Goal: Task Accomplishment & Management: Use online tool/utility

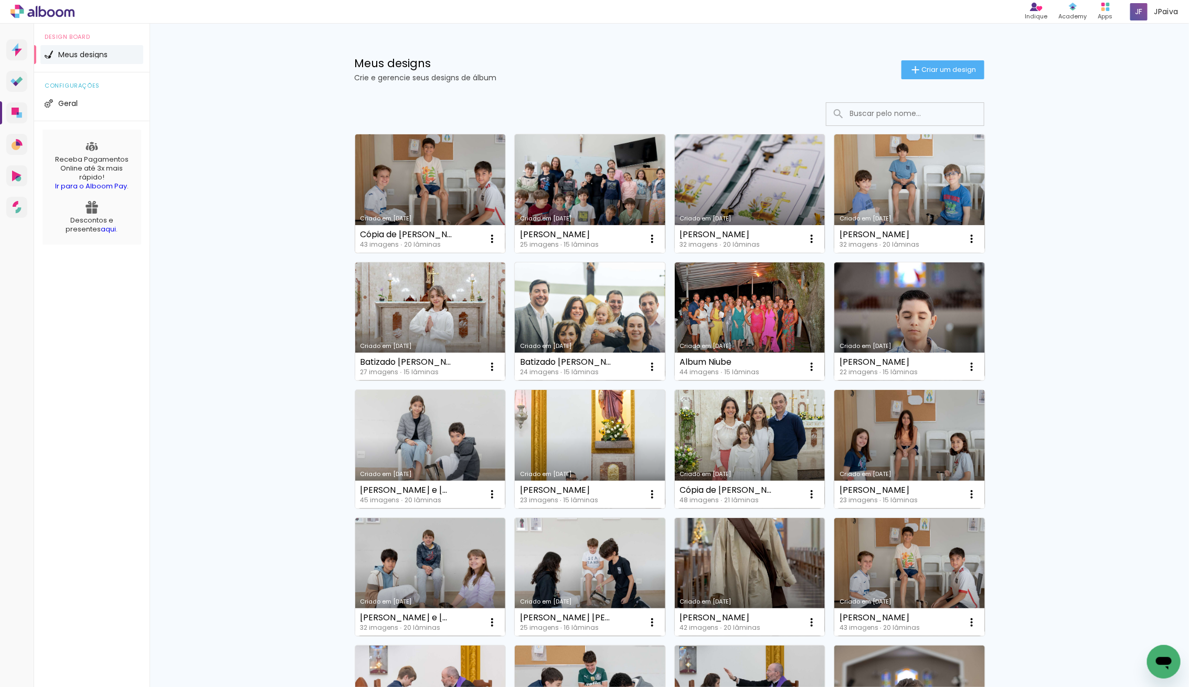
click at [420, 169] on link "Criado em [DATE]" at bounding box center [430, 193] width 151 height 119
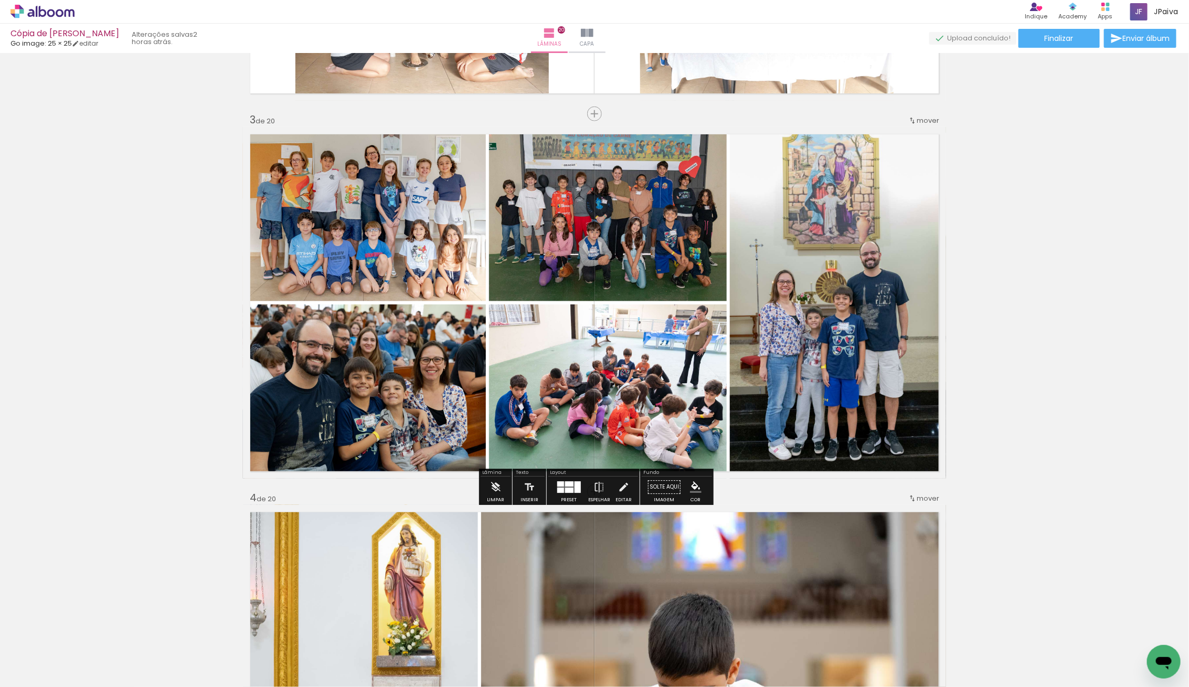
scroll to position [713, 0]
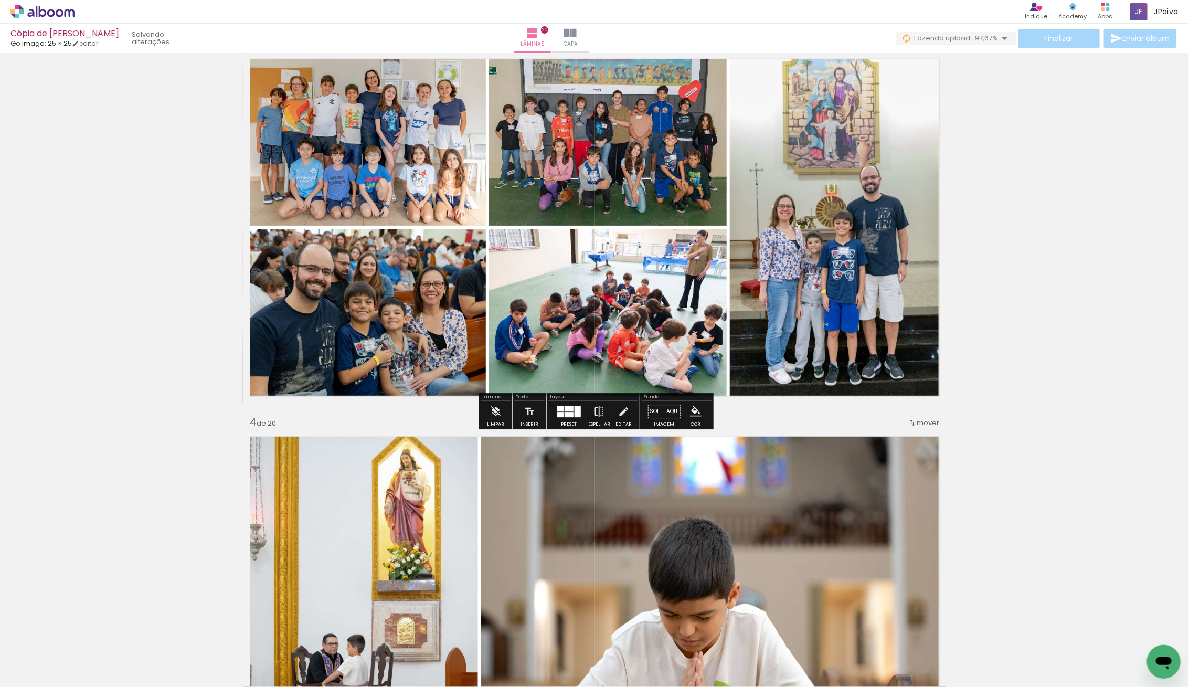
scroll to position [966, 0]
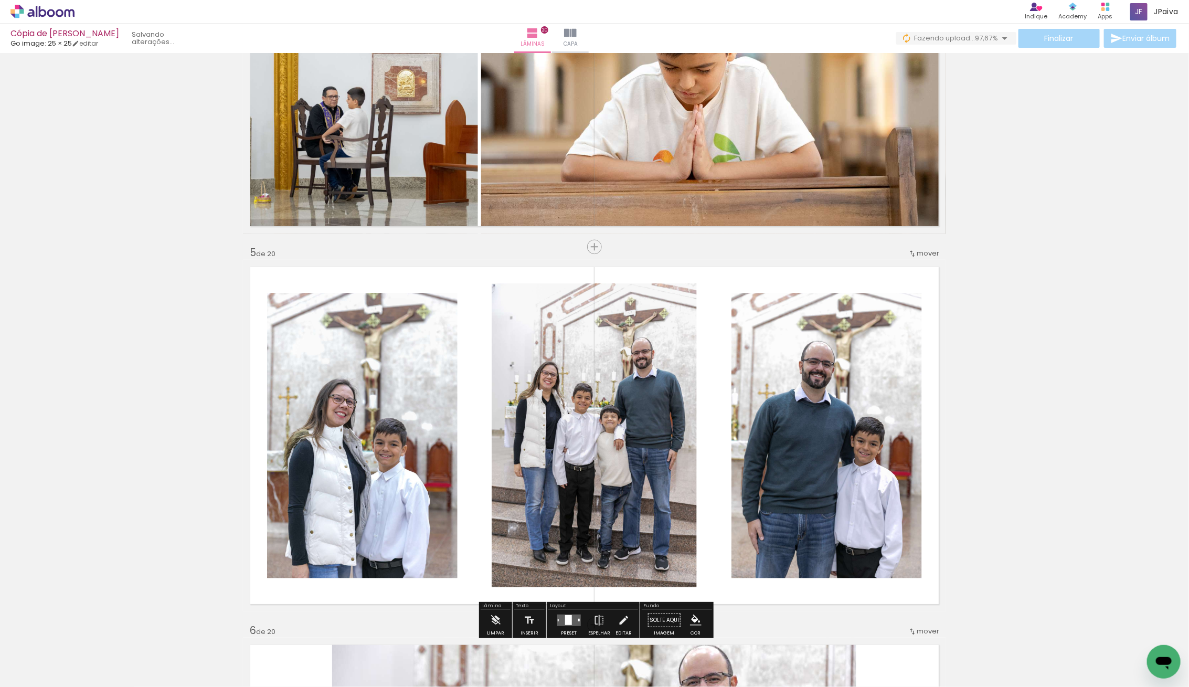
scroll to position [1417, 0]
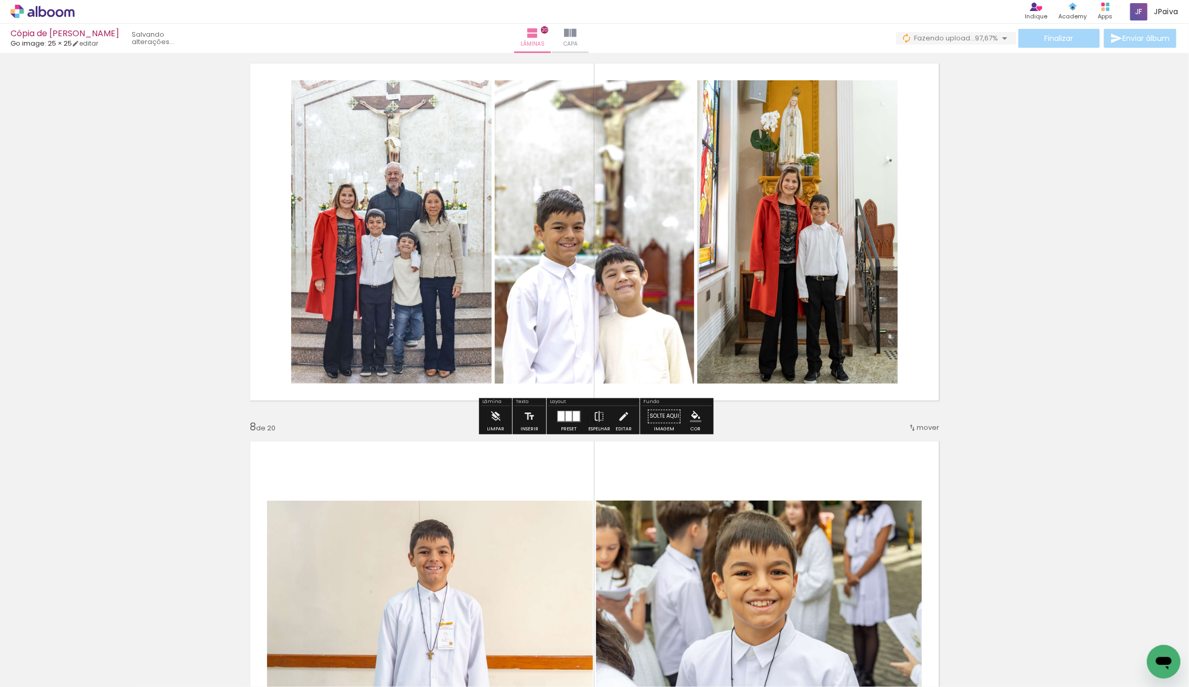
scroll to position [2296, 0]
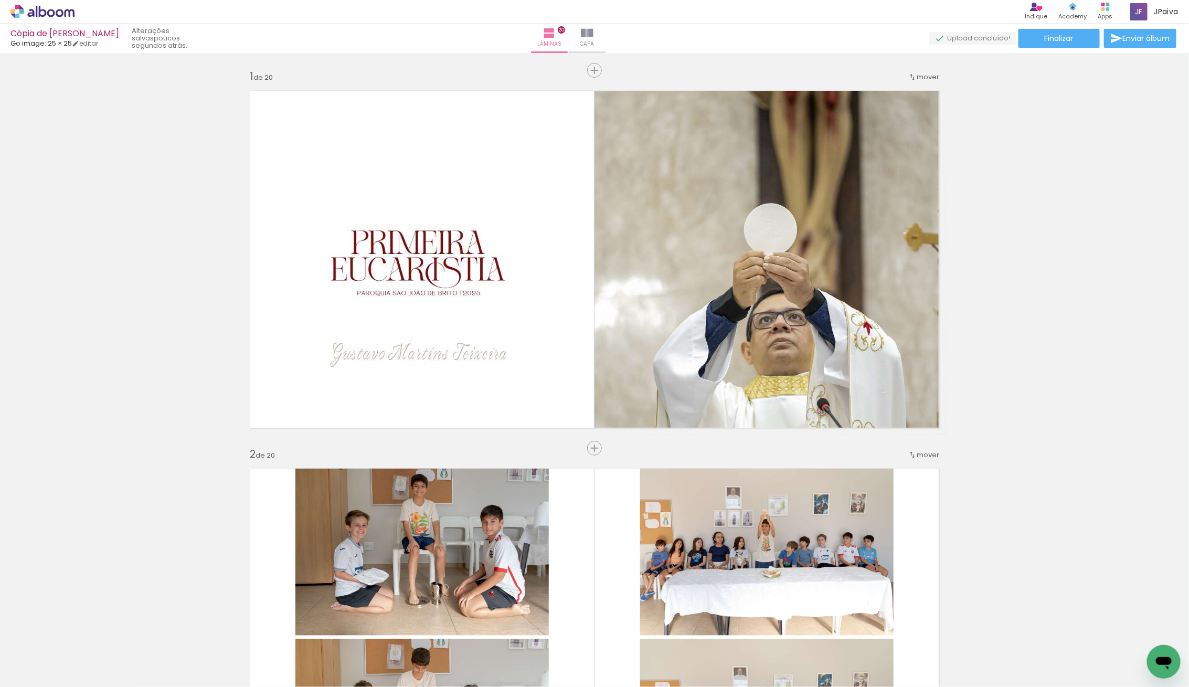
scroll to position [2296, 0]
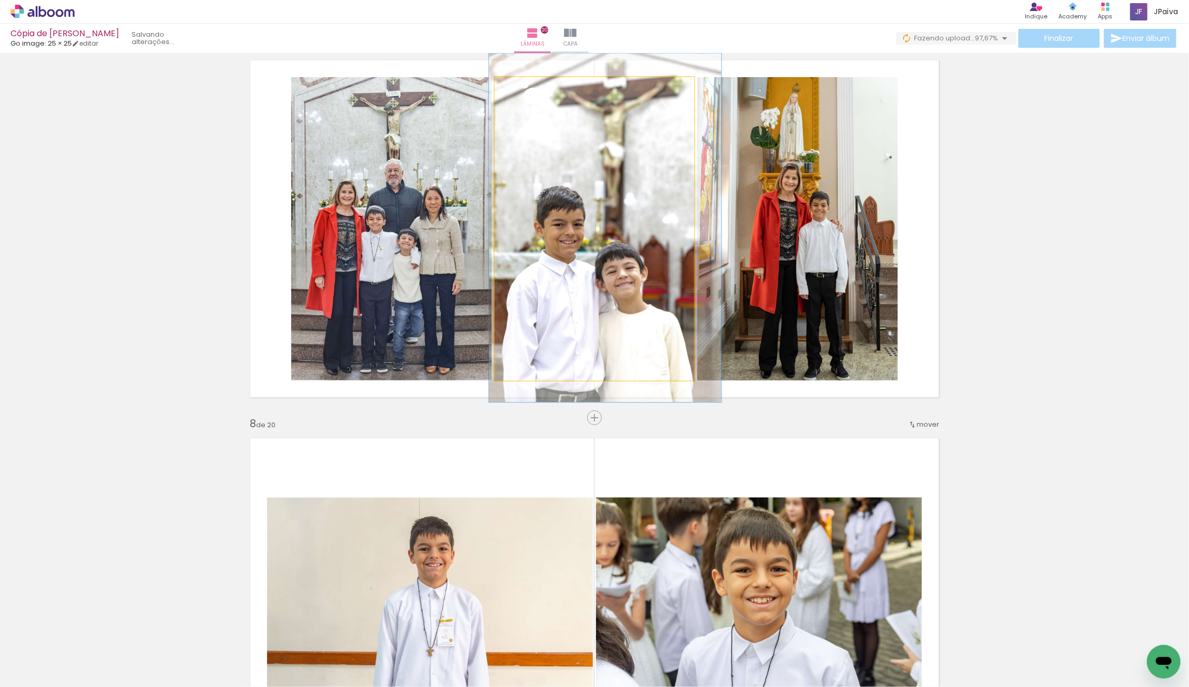
click at [571, 249] on quentale-photo at bounding box center [594, 228] width 199 height 303
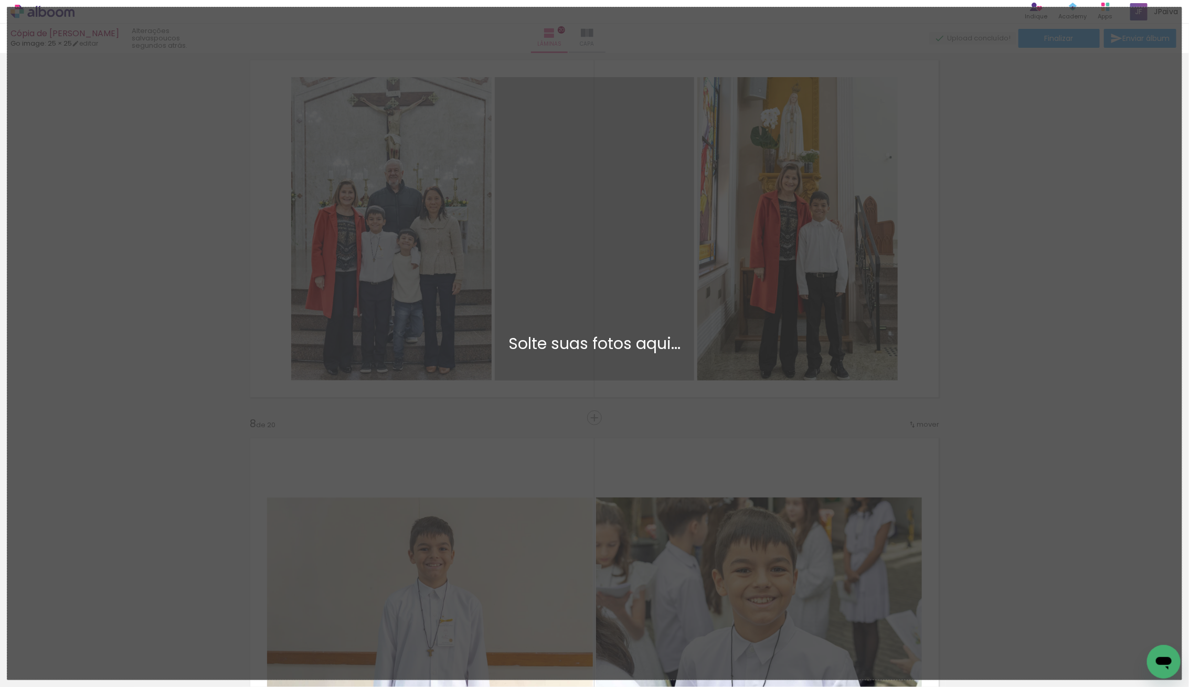
scroll to position [0, 0]
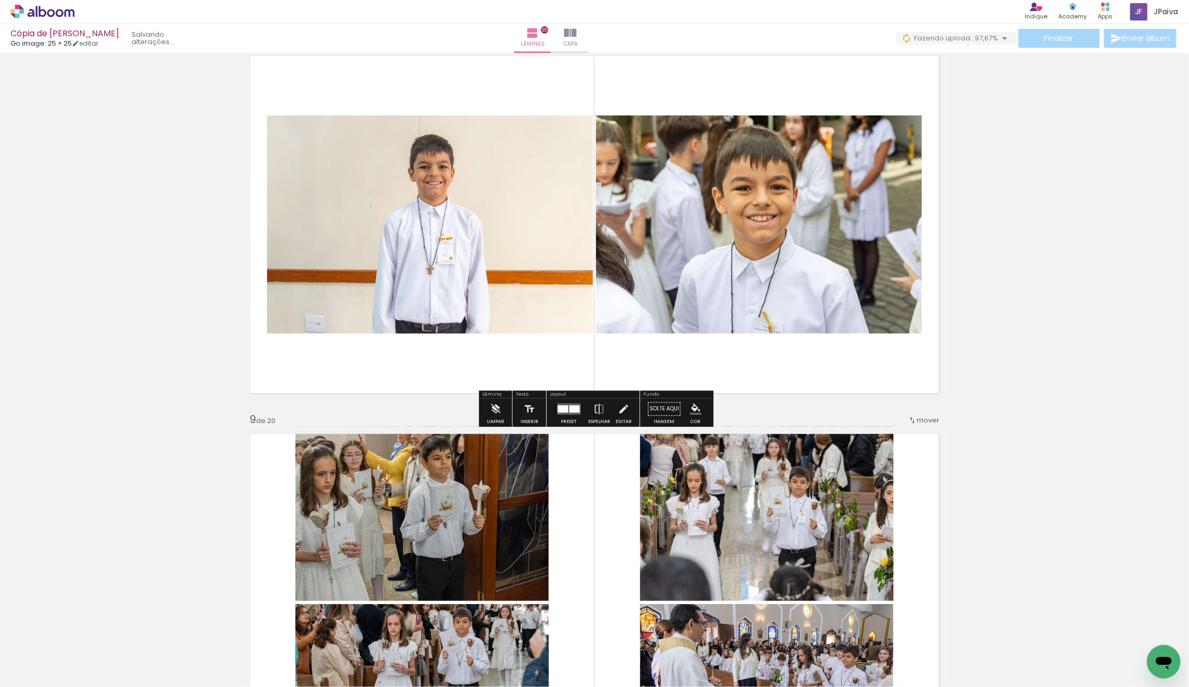
scroll to position [2701, 0]
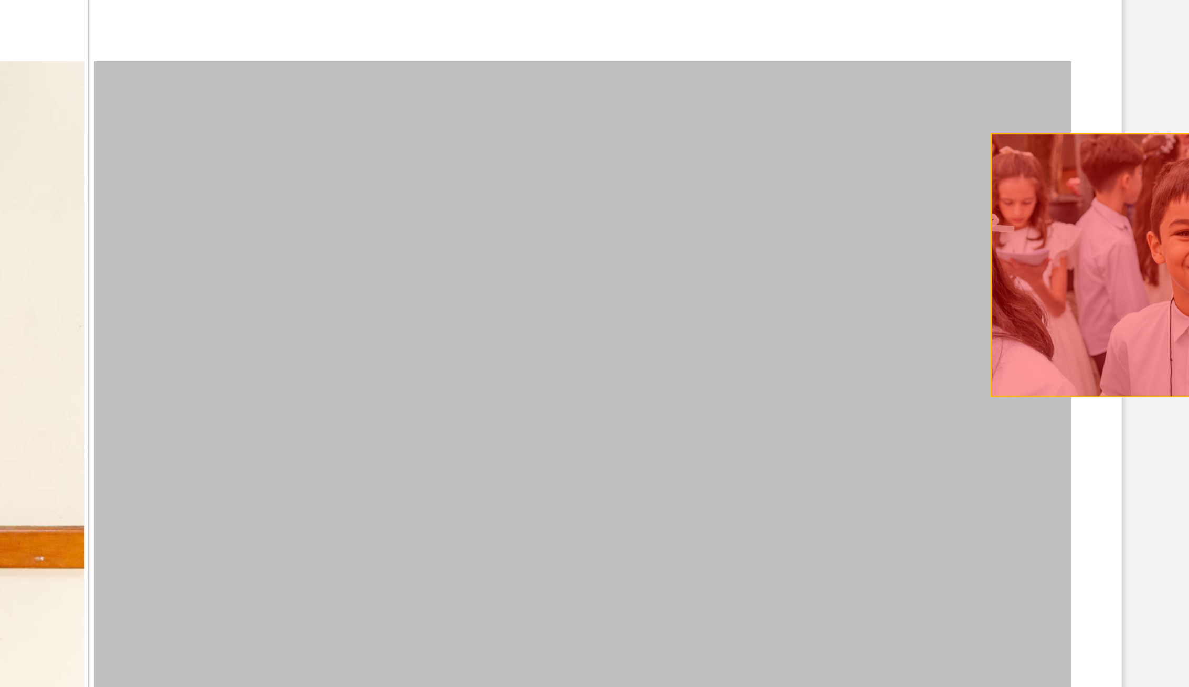
drag, startPoint x: 804, startPoint y: 144, endPoint x: 958, endPoint y: 160, distance: 155.6
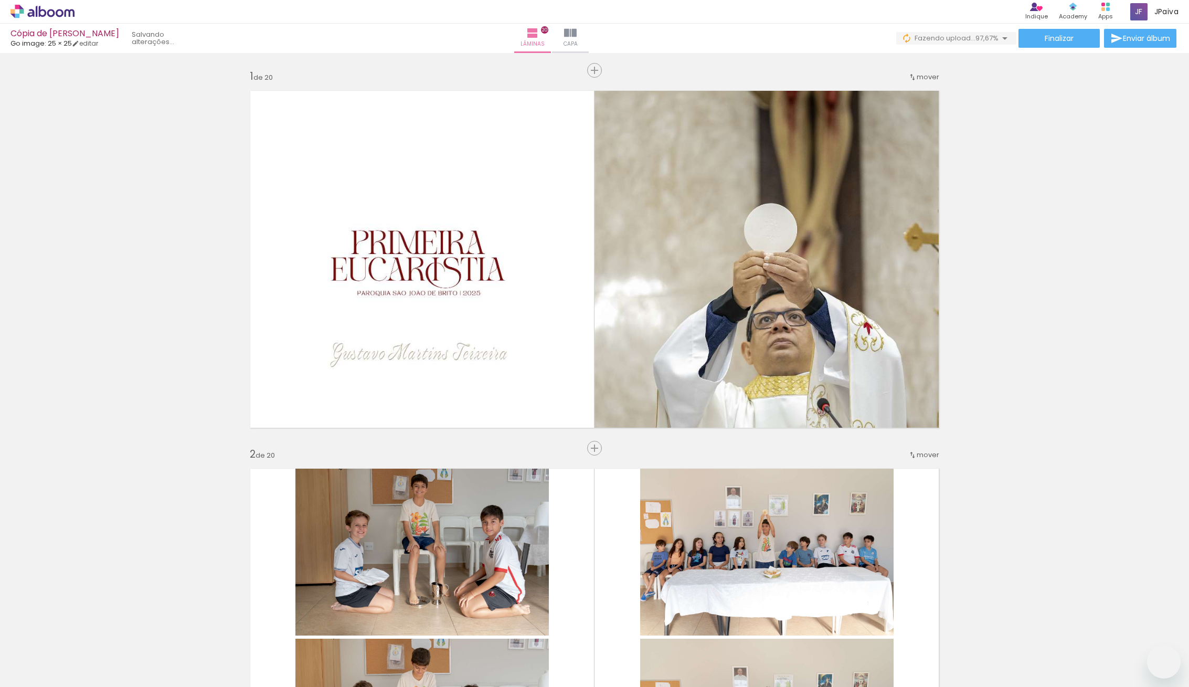
click at [58, 657] on iron-icon at bounding box center [53, 655] width 8 height 8
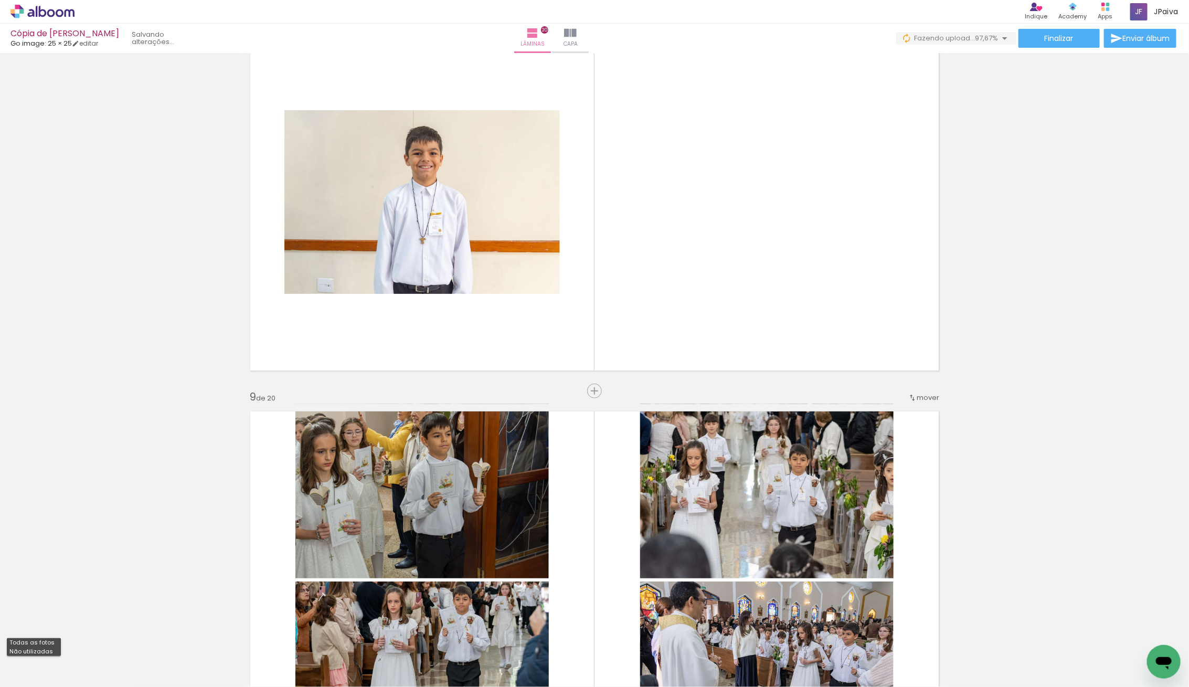
drag, startPoint x: 38, startPoint y: 654, endPoint x: 46, endPoint y: 653, distance: 7.9
click at [0, 0] on slot "Não utilizadas" at bounding box center [0, 0] width 0 height 0
type input "Não utilizadas"
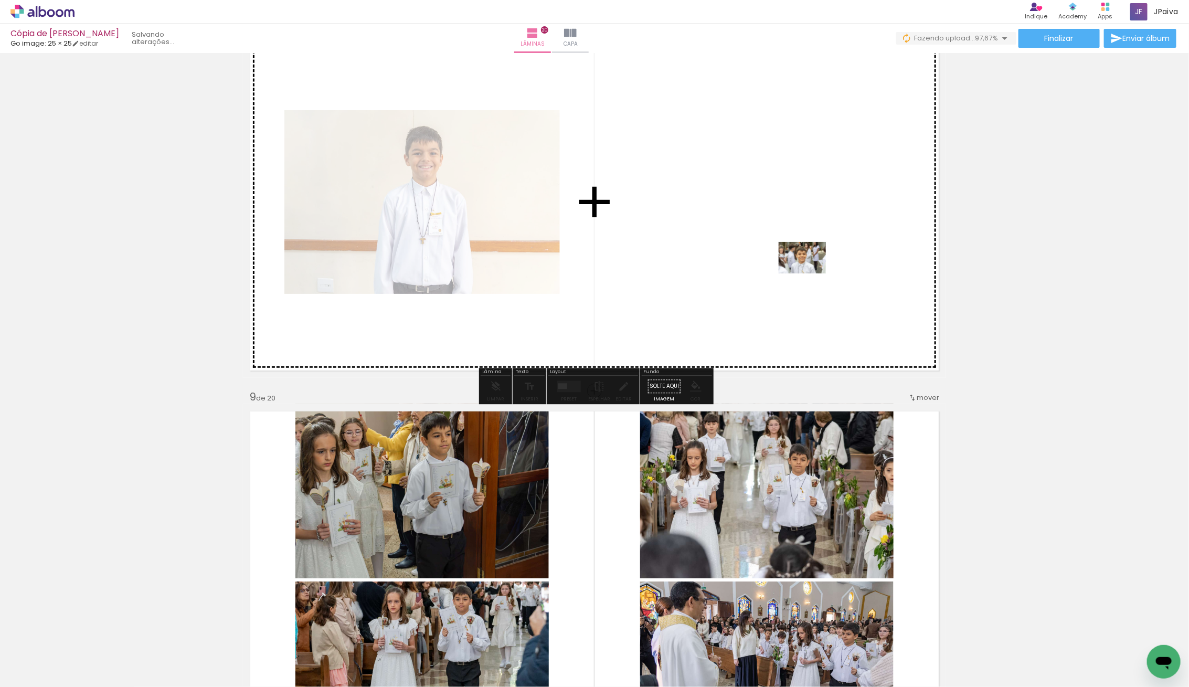
drag, startPoint x: 104, startPoint y: 648, endPoint x: 808, endPoint y: 273, distance: 797.4
click at [808, 273] on quentale-workspace at bounding box center [594, 343] width 1189 height 687
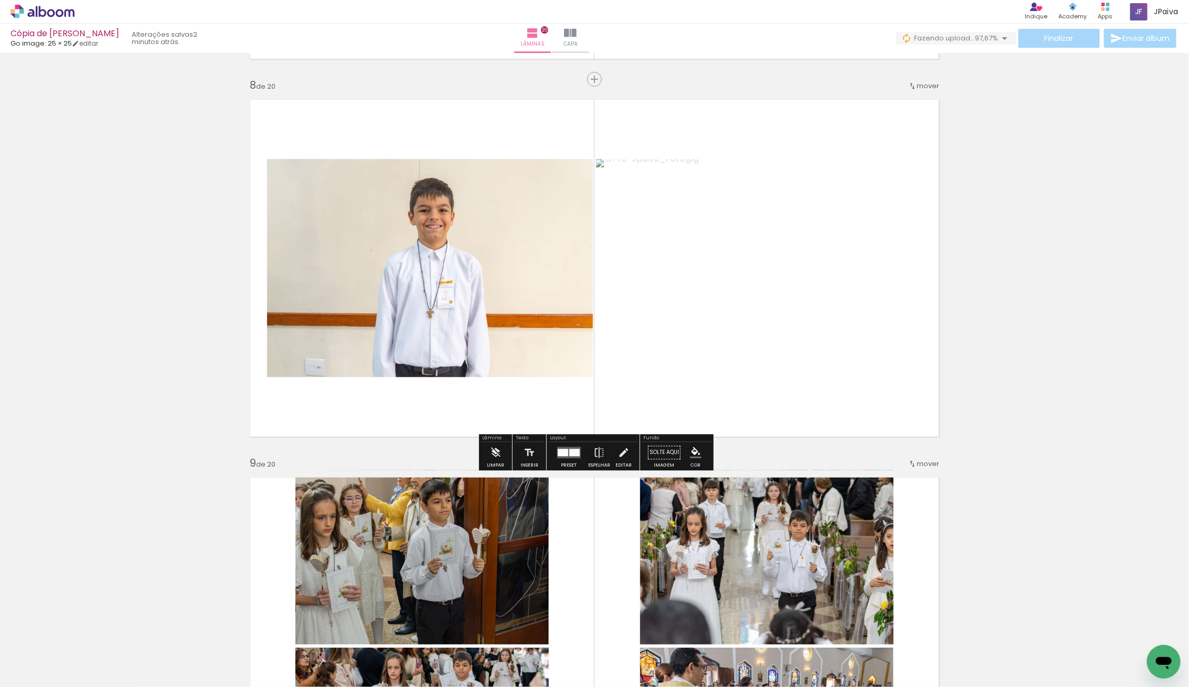
scroll to position [2633, 0]
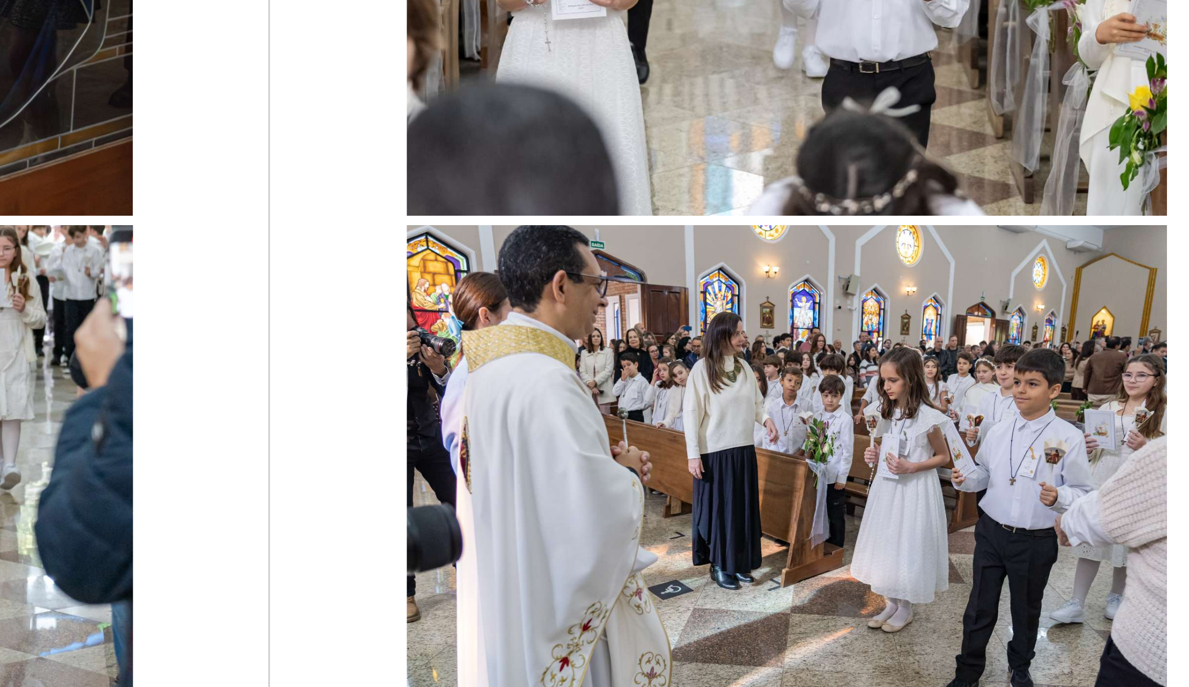
scroll to position [2902, 0]
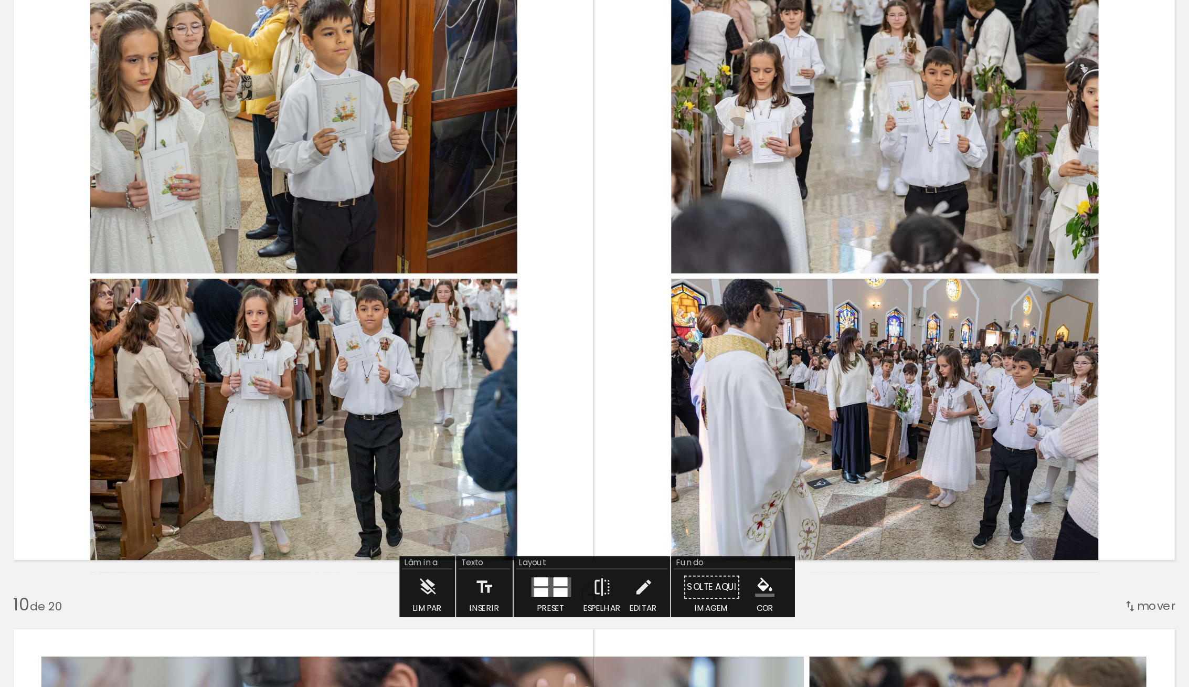
scroll to position [3065, 0]
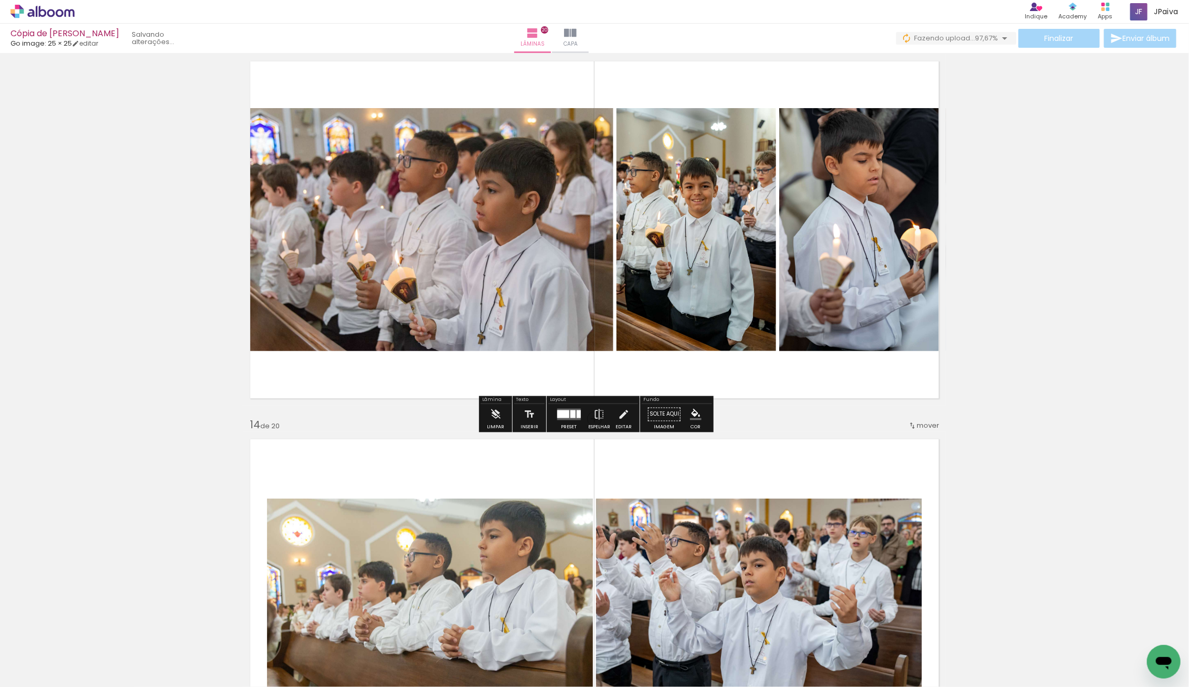
scroll to position [4557, 0]
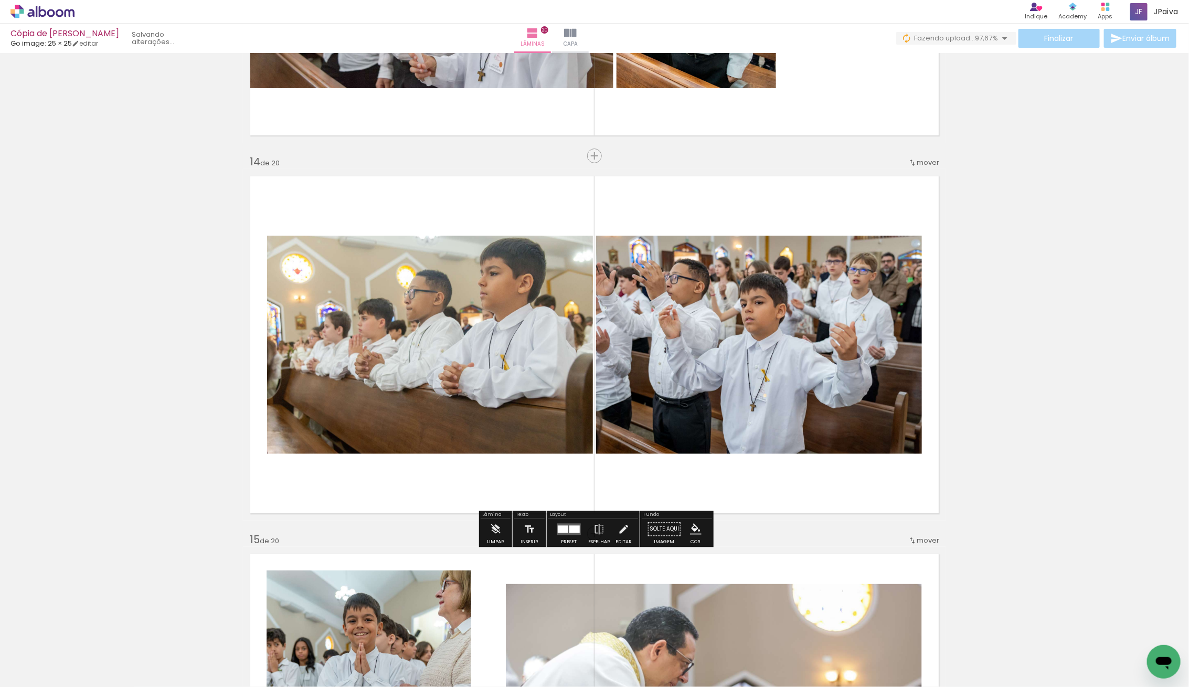
scroll to position [4826, 0]
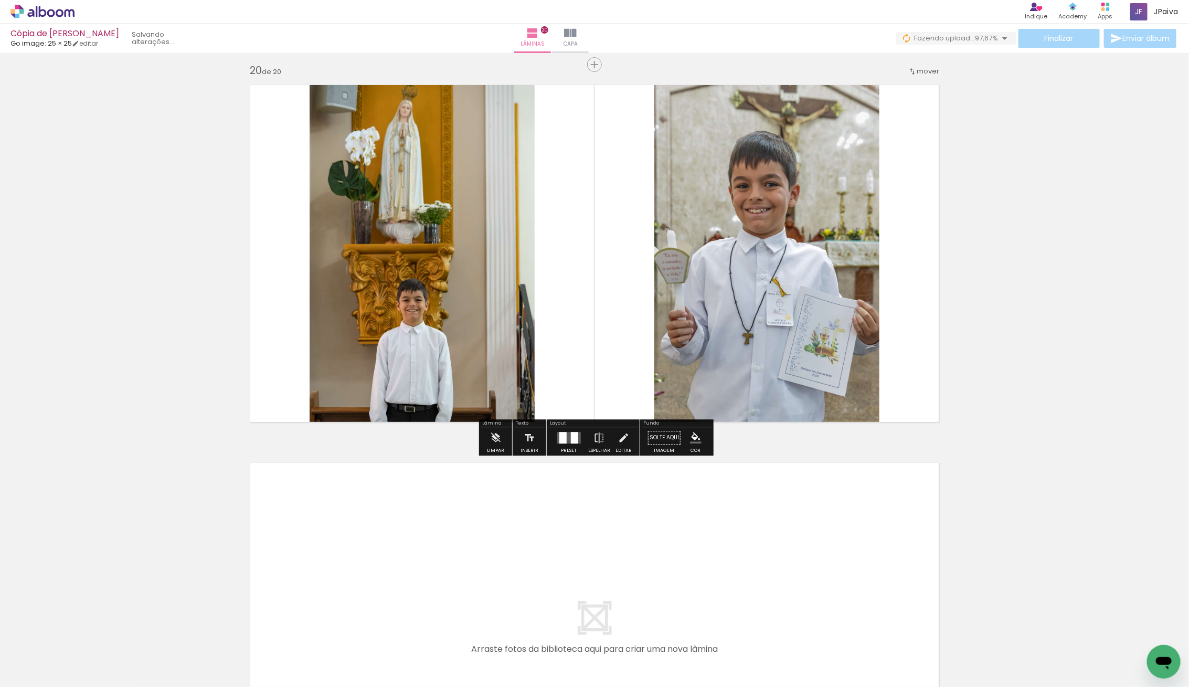
scroll to position [7179, 0]
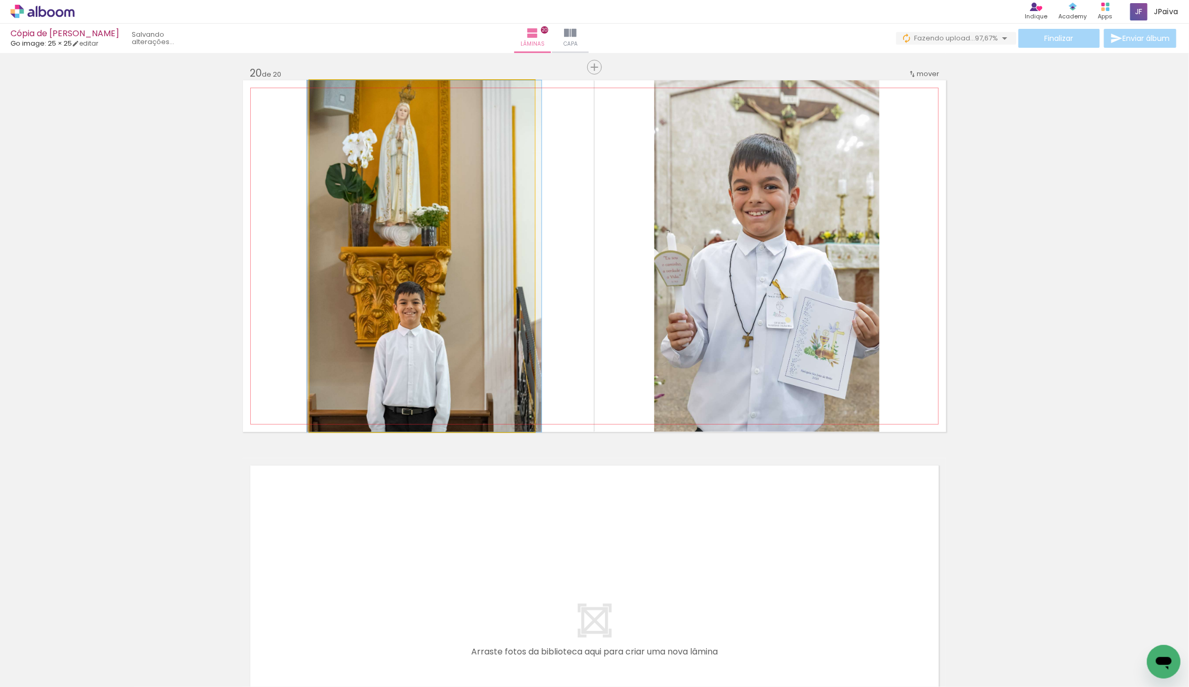
drag, startPoint x: 477, startPoint y: 281, endPoint x: 474, endPoint y: 309, distance: 28.4
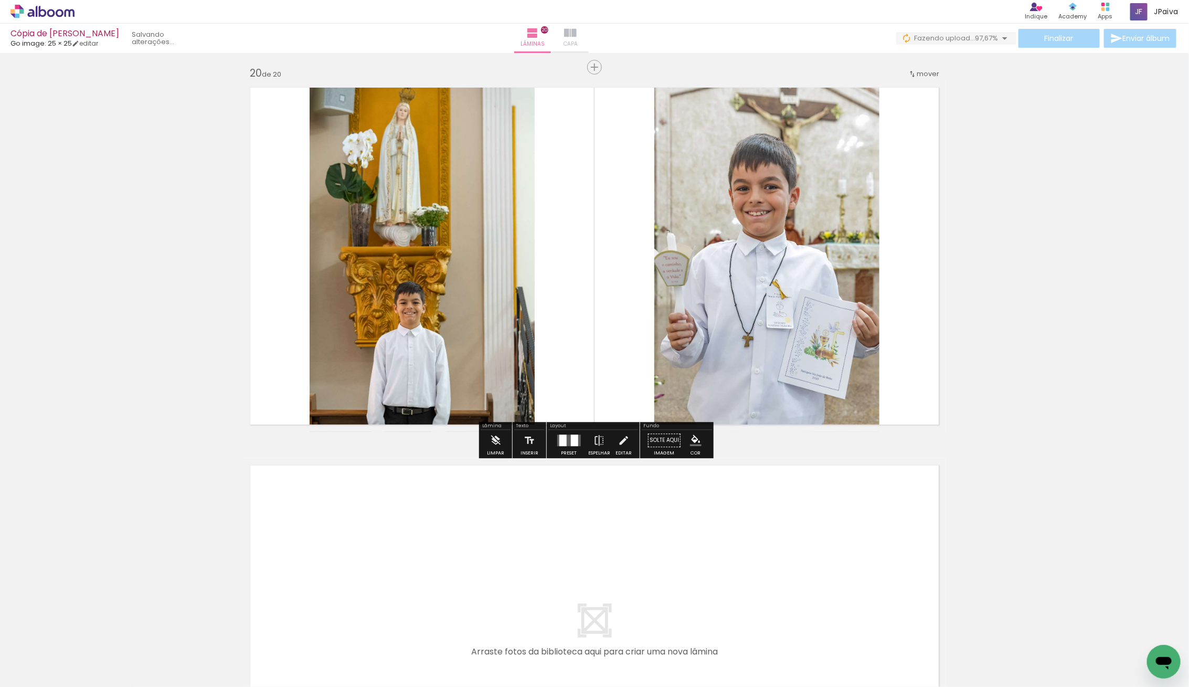
click at [576, 27] on iron-icon at bounding box center [570, 33] width 13 height 13
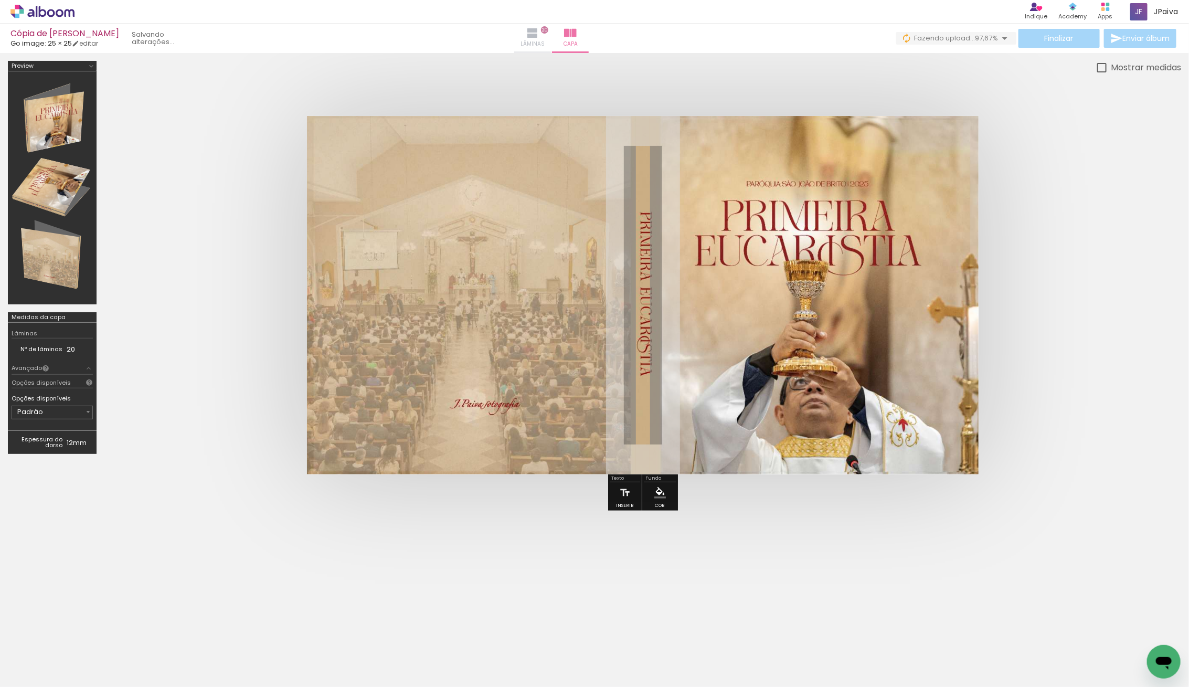
click at [551, 27] on paper-button "Lâminas 20" at bounding box center [532, 38] width 37 height 29
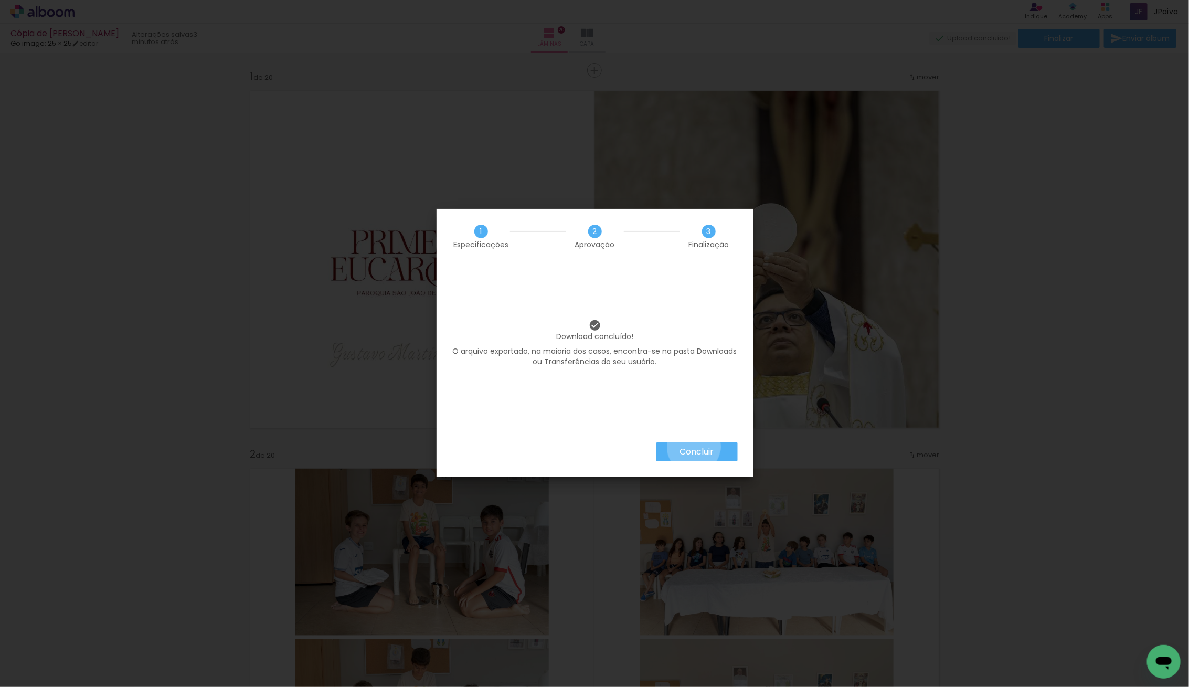
click at [0, 0] on slot "Concluir" at bounding box center [0, 0] width 0 height 0
